Goal: Transaction & Acquisition: Book appointment/travel/reservation

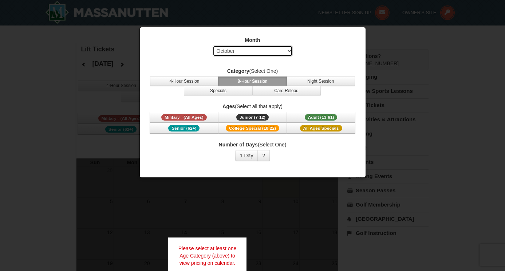
select select "12"
click at [322, 115] on span "Adult (13-61)" at bounding box center [321, 117] width 33 height 7
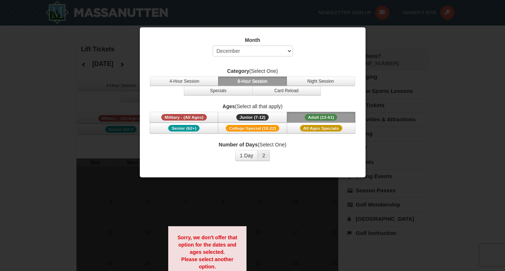
click at [261, 156] on button "2" at bounding box center [264, 155] width 12 height 11
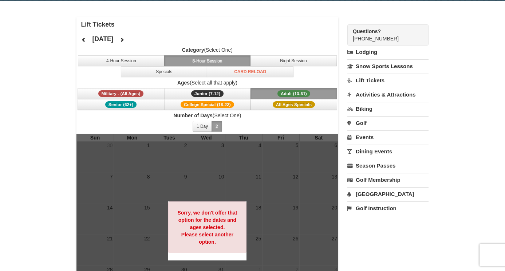
scroll to position [25, 0]
click at [205, 124] on button "1 Day" at bounding box center [202, 126] width 19 height 11
click at [303, 93] on span "Adult (13-61)" at bounding box center [294, 93] width 33 height 7
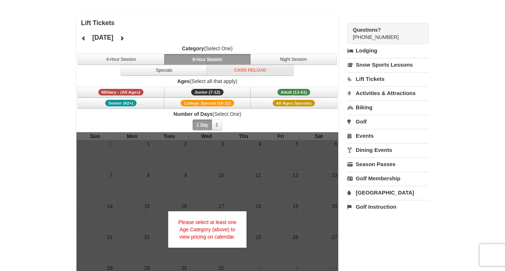
scroll to position [23, 0]
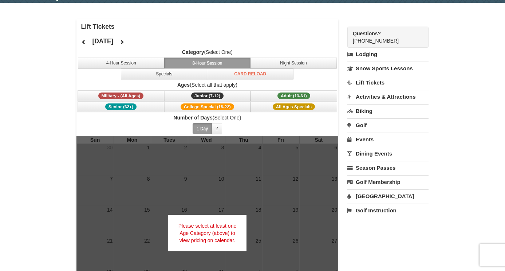
click at [85, 43] on icon at bounding box center [83, 41] width 5 height 5
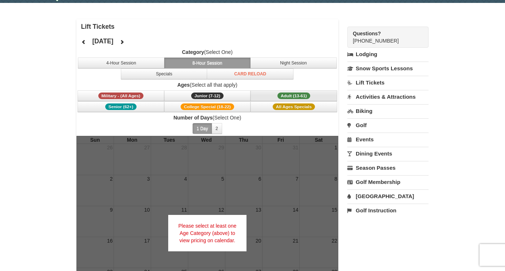
click at [301, 93] on span "Adult (13-61)" at bounding box center [294, 96] width 33 height 7
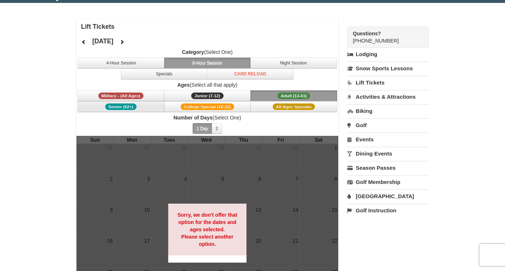
click at [135, 105] on span "Senior (62+)" at bounding box center [120, 106] width 31 height 7
click at [206, 90] on button "Junior (7-12) (7 - 12)" at bounding box center [207, 95] width 87 height 11
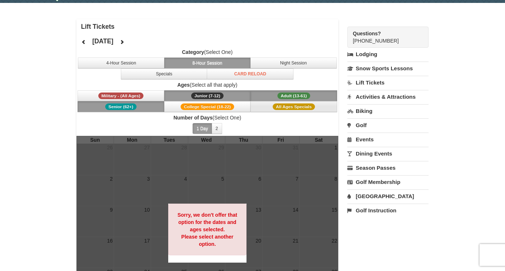
click at [277, 107] on span "All Ages Specials" at bounding box center [294, 106] width 42 height 7
click at [226, 106] on span "College Special (18-22)" at bounding box center [208, 106] width 54 height 7
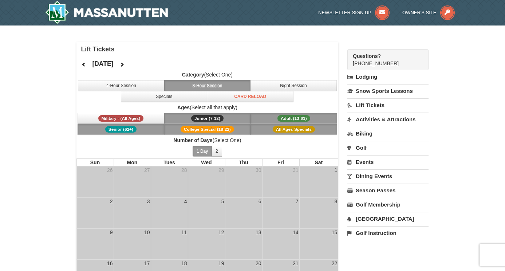
scroll to position [0, 0]
